Goal: Task Accomplishment & Management: Manage account settings

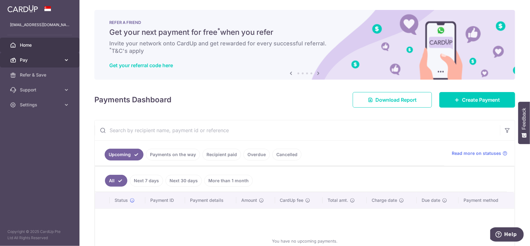
click at [50, 59] on span "Pay" at bounding box center [40, 60] width 41 height 6
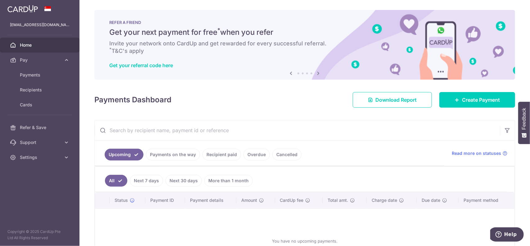
click at [48, 44] on span "Home" at bounding box center [40, 45] width 41 height 6
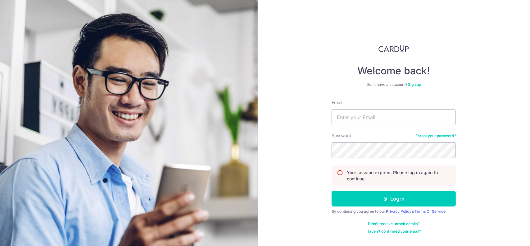
click at [288, 120] on div "Welcome back! Don’t have an account? Sign up Email Password Forgot your passwor…" at bounding box center [394, 123] width 273 height 246
click at [352, 118] on input "Email" at bounding box center [394, 117] width 124 height 16
type input "n.christabel55@gmail.com"
type input "[EMAIL_ADDRESS][DOMAIN_NAME]"
click at [473, 150] on div "Welcome back! Don’t have an account? Sign up Email n.christabel55@gmail.com Pas…" at bounding box center [394, 123] width 273 height 246
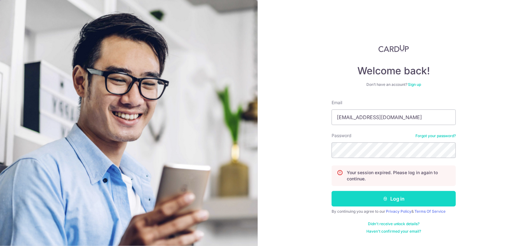
click at [389, 199] on button "Log in" at bounding box center [394, 199] width 124 height 16
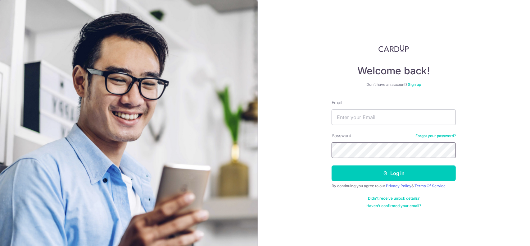
type input "n.christabel55@gmail.com"
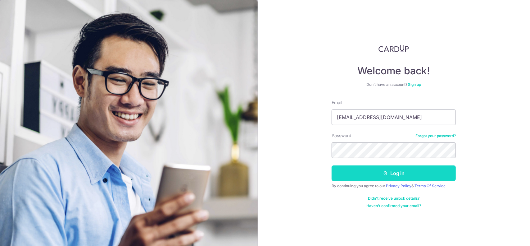
click at [390, 172] on button "Log in" at bounding box center [394, 173] width 124 height 16
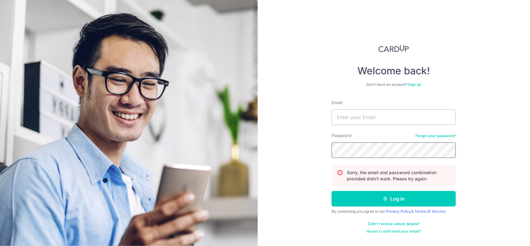
type input "[EMAIL_ADDRESS][DOMAIN_NAME]"
click at [448, 142] on div "Password Forgot your password?" at bounding box center [394, 144] width 124 height 25
click at [258, 140] on div "Welcome back! Don’t have an account? Sign up Email n.christabel55@gmail.com Pas…" at bounding box center [394, 123] width 273 height 246
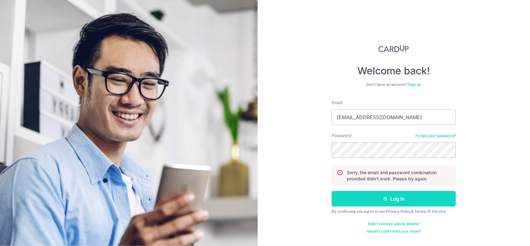
click at [398, 198] on button "Log in" at bounding box center [394, 199] width 124 height 16
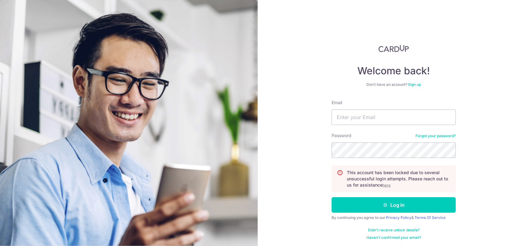
click at [490, 141] on div "Welcome back! Don’t have an account? Sign up Email Password Forgot your passwor…" at bounding box center [394, 123] width 273 height 246
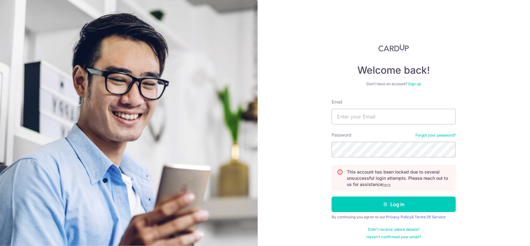
scroll to position [1, 0]
click at [503, 164] on div "Welcome back! Don’t have an account? Sign up Email Password Forgot your passwor…" at bounding box center [394, 123] width 273 height 246
drag, startPoint x: 488, startPoint y: 160, endPoint x: 475, endPoint y: 159, distance: 12.8
click at [487, 160] on div "Welcome back! Don’t have an account? Sign up Email Password Forgot your passwor…" at bounding box center [394, 123] width 273 height 246
click at [386, 183] on u "here" at bounding box center [387, 184] width 8 height 5
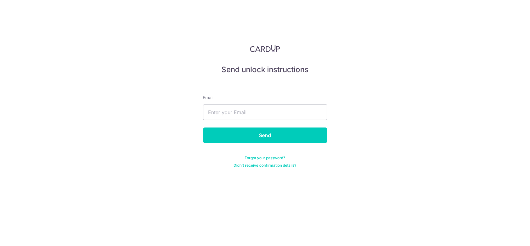
click at [332, 122] on div "Send unlock instructions Email Send Forgot your password? Didn't receive confir…" at bounding box center [265, 123] width 530 height 246
click at [246, 110] on input "text" at bounding box center [265, 112] width 124 height 16
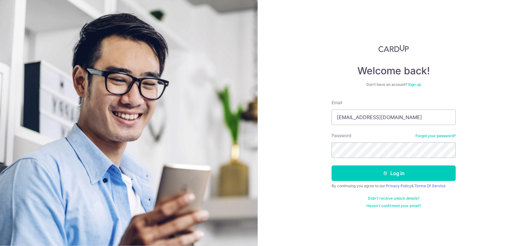
drag, startPoint x: 392, startPoint y: 116, endPoint x: 240, endPoint y: 103, distance: 152.4
click at [240, 103] on section "Welcome back! Don’t have an account? Sign up Email [EMAIL_ADDRESS][DOMAIN_NAME]…" at bounding box center [265, 123] width 530 height 246
type input "[EMAIL_ADDRESS][DOMAIN_NAME]"
click at [286, 149] on div "Welcome back! Don’t have an account? Sign up Email n.christabel55@gmail.com Pas…" at bounding box center [394, 123] width 273 height 246
click at [389, 171] on button "Log in" at bounding box center [394, 173] width 124 height 16
